Goal: Task Accomplishment & Management: Manage account settings

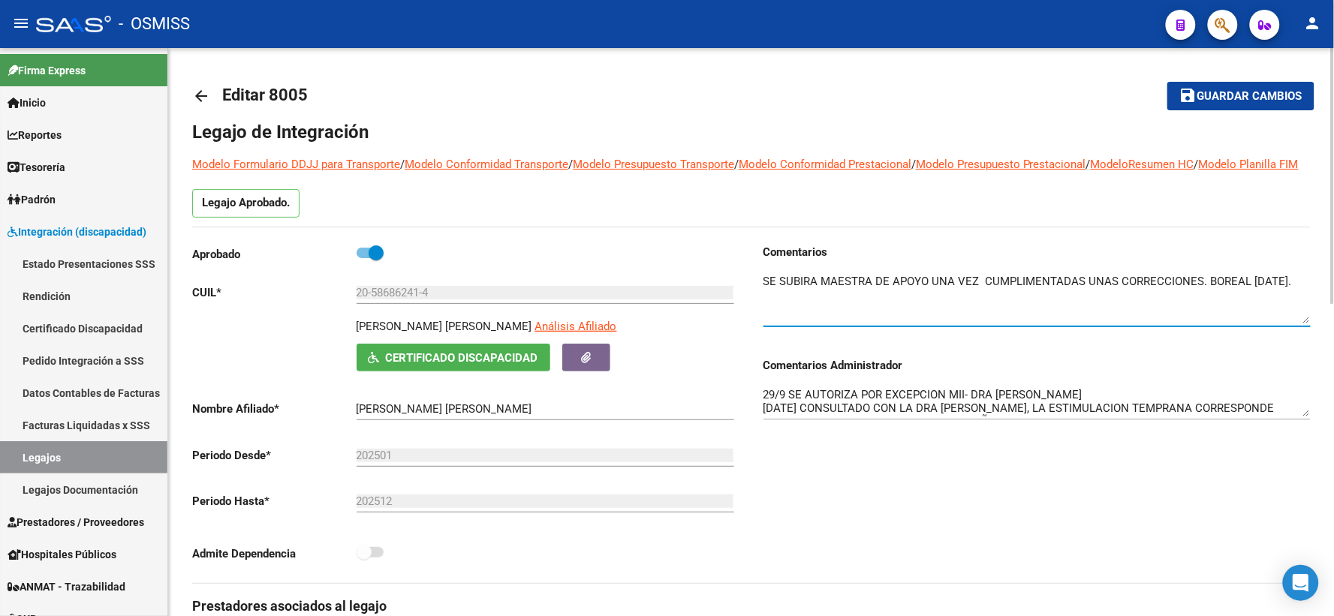
click at [1213, 101] on span "Guardar cambios" at bounding box center [1249, 97] width 105 height 14
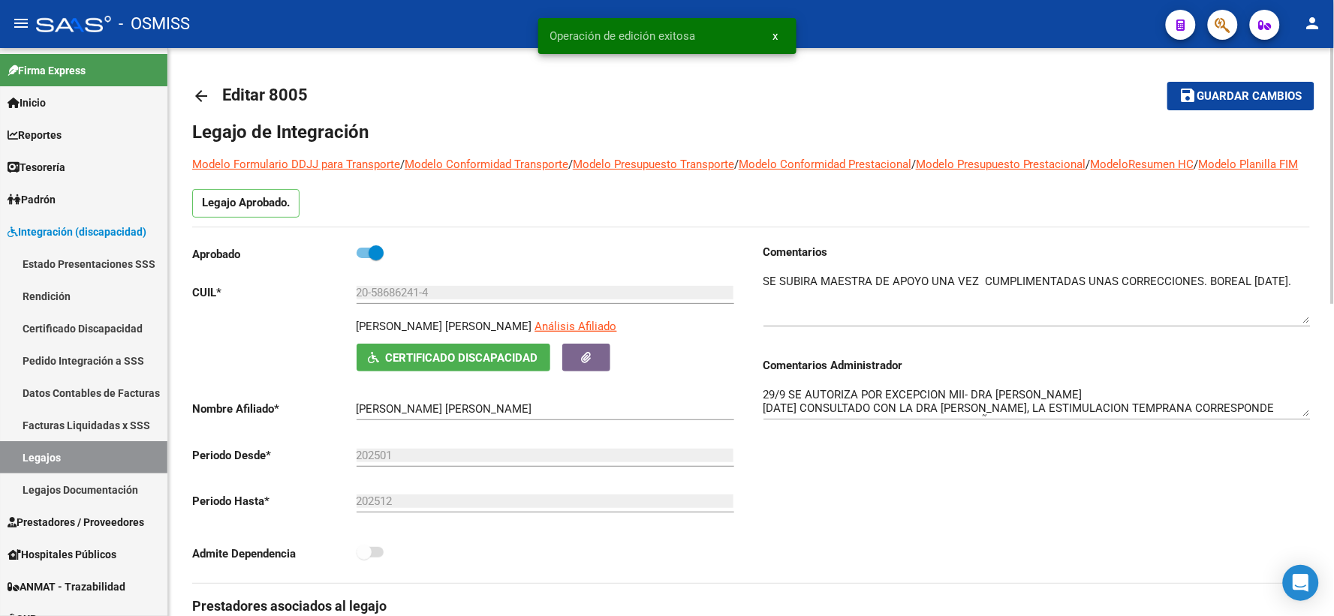
click at [195, 96] on mat-icon "arrow_back" at bounding box center [201, 96] width 18 height 18
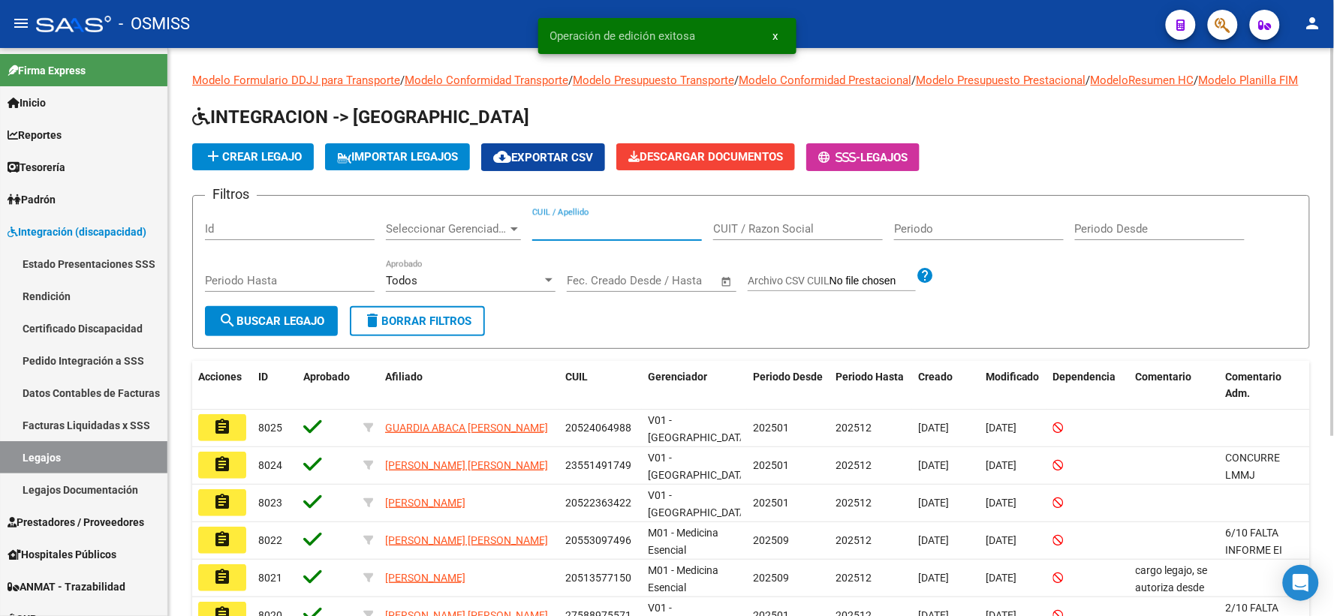
click at [584, 236] on input "CUIL / Apellido" at bounding box center [617, 229] width 170 height 14
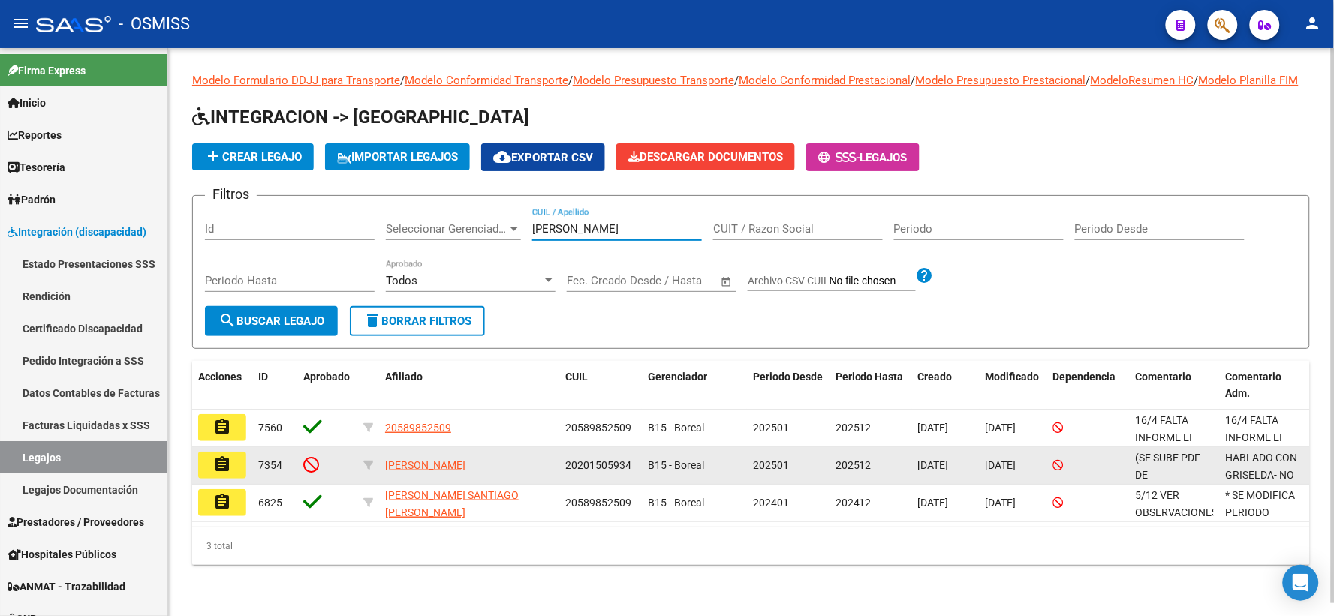
type input "[PERSON_NAME]"
click at [221, 474] on mat-icon "assignment" at bounding box center [222, 465] width 18 height 18
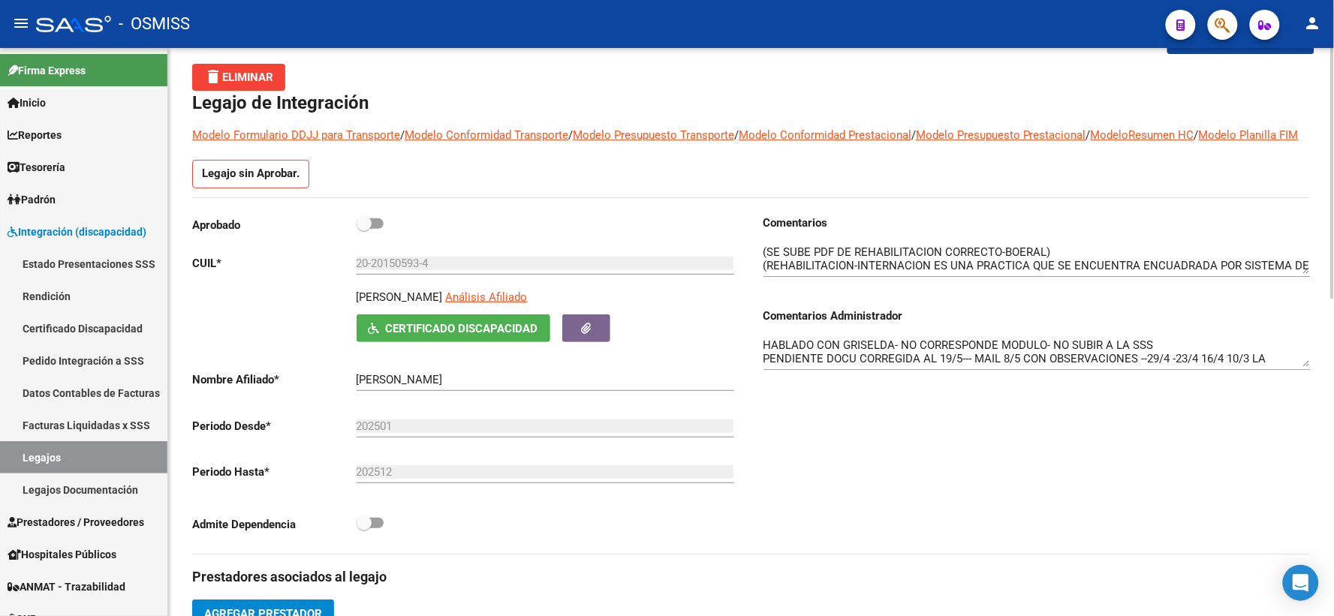
scroll to position [83, 0]
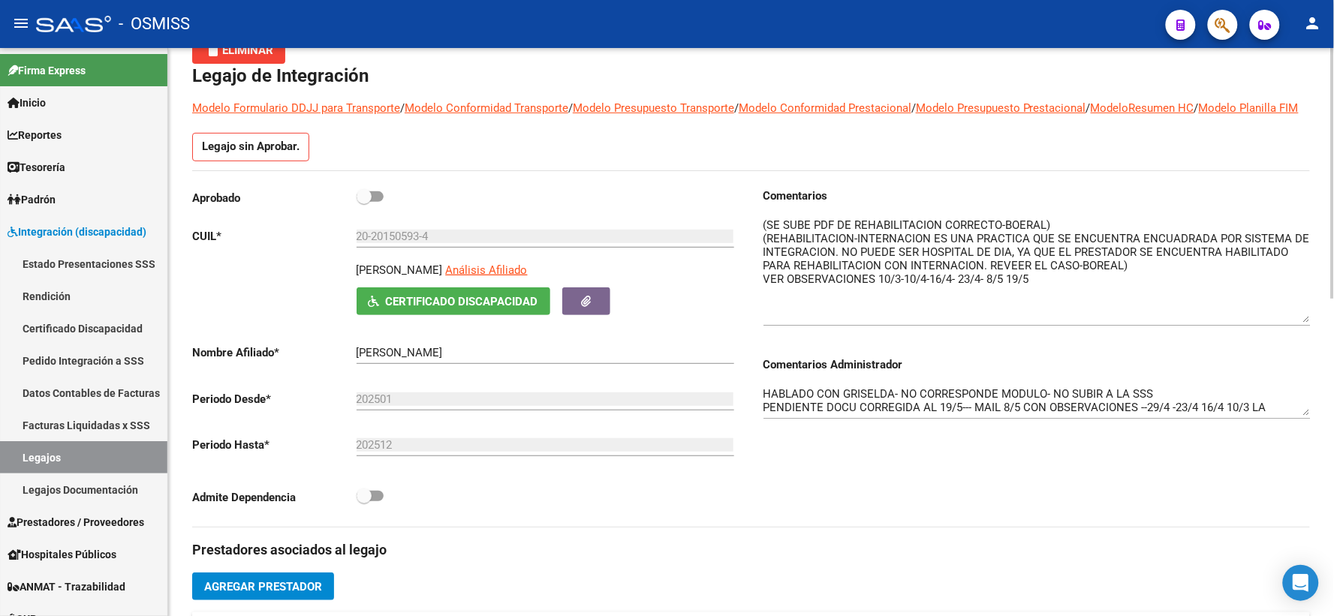
drag, startPoint x: 1302, startPoint y: 260, endPoint x: 1304, endPoint y: 336, distance: 75.8
click at [1304, 323] on textarea at bounding box center [1036, 270] width 547 height 106
drag, startPoint x: 1306, startPoint y: 435, endPoint x: 1299, endPoint y: 432, distance: 7.7
click at [1305, 419] on div "HABLADO CON GRISELDA- NO CORRESPONDE MODULO- NO SUBIR A LA SSS PENDIENTE DOCU C…" at bounding box center [1036, 396] width 547 height 46
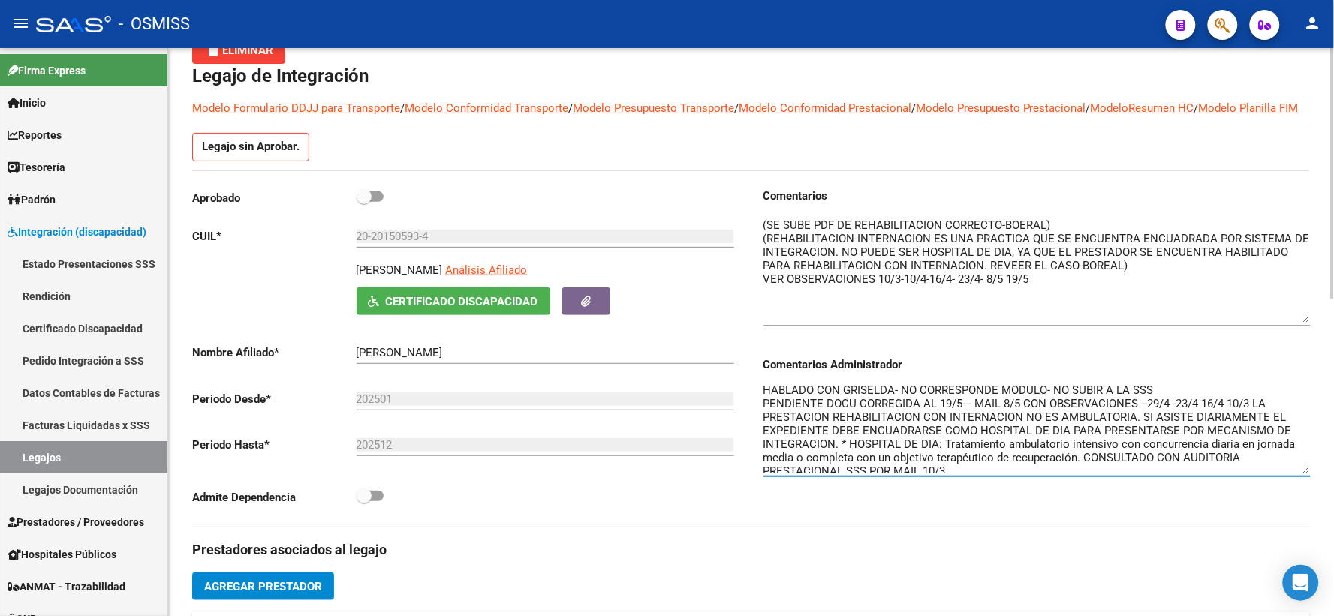
scroll to position [0, 0]
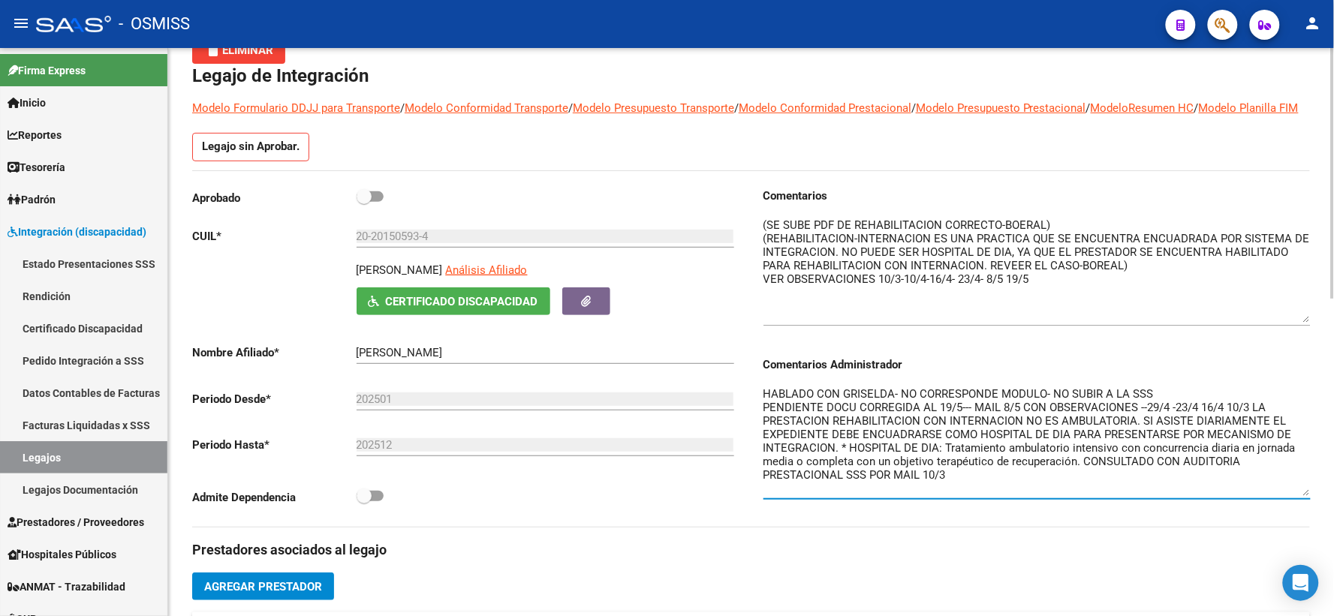
drag, startPoint x: 1304, startPoint y: 432, endPoint x: 1316, endPoint y: 513, distance: 82.0
click at [1316, 513] on div "arrow_back Editar 7354 save Guardar cambios delete Eliminar Legajo de Integraci…" at bounding box center [751, 599] width 1166 height 1269
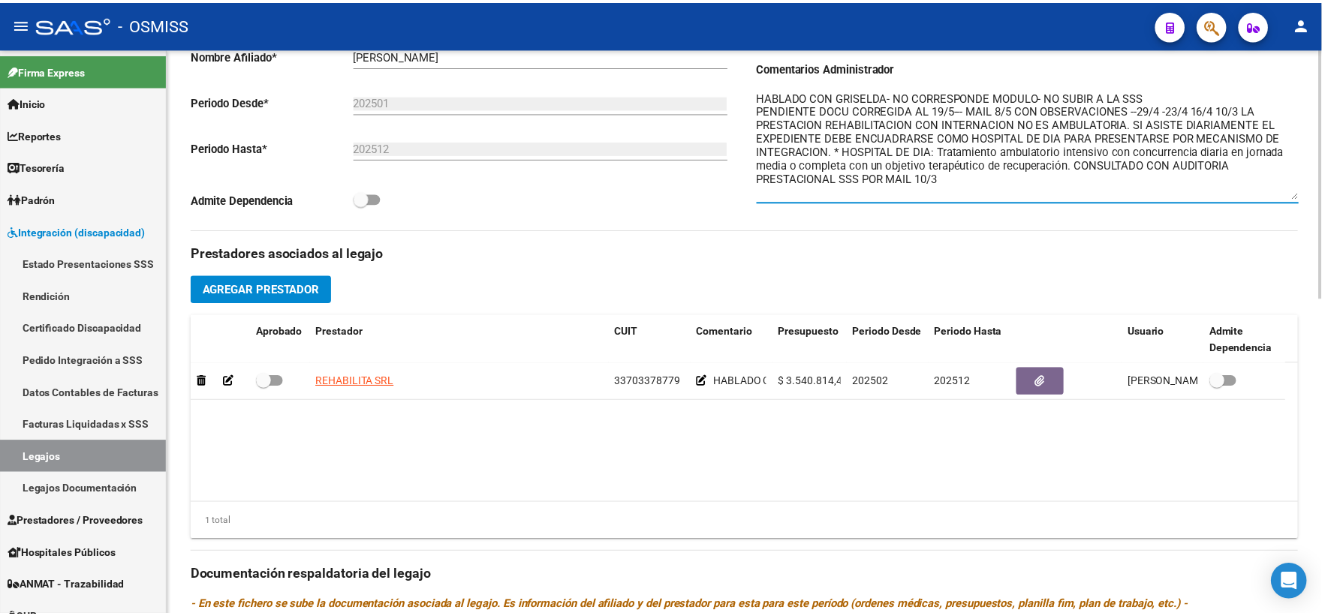
scroll to position [417, 0]
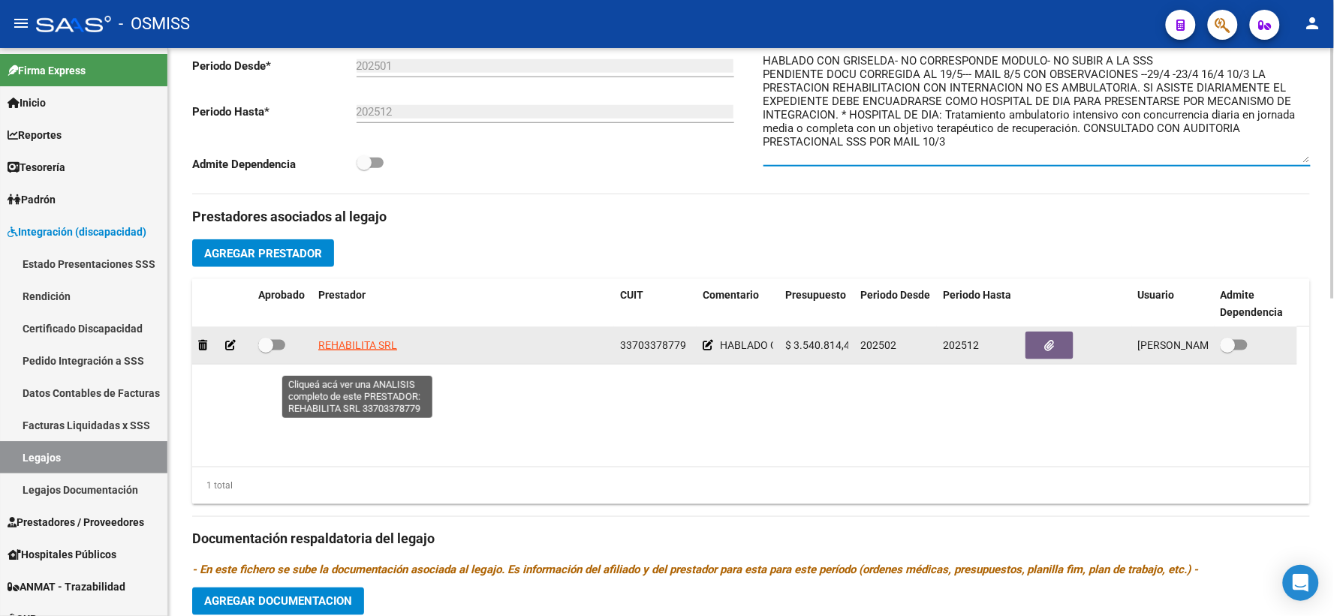
click at [374, 351] on span "REHABILITA SRL" at bounding box center [357, 345] width 79 height 12
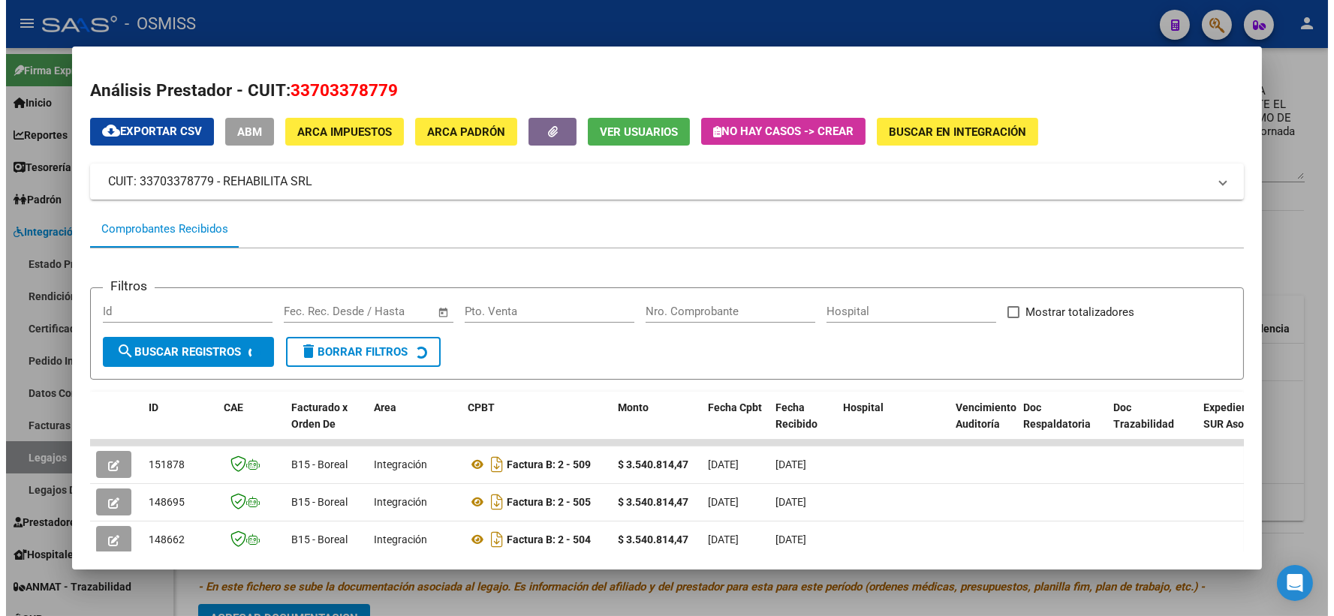
scroll to position [90, 0]
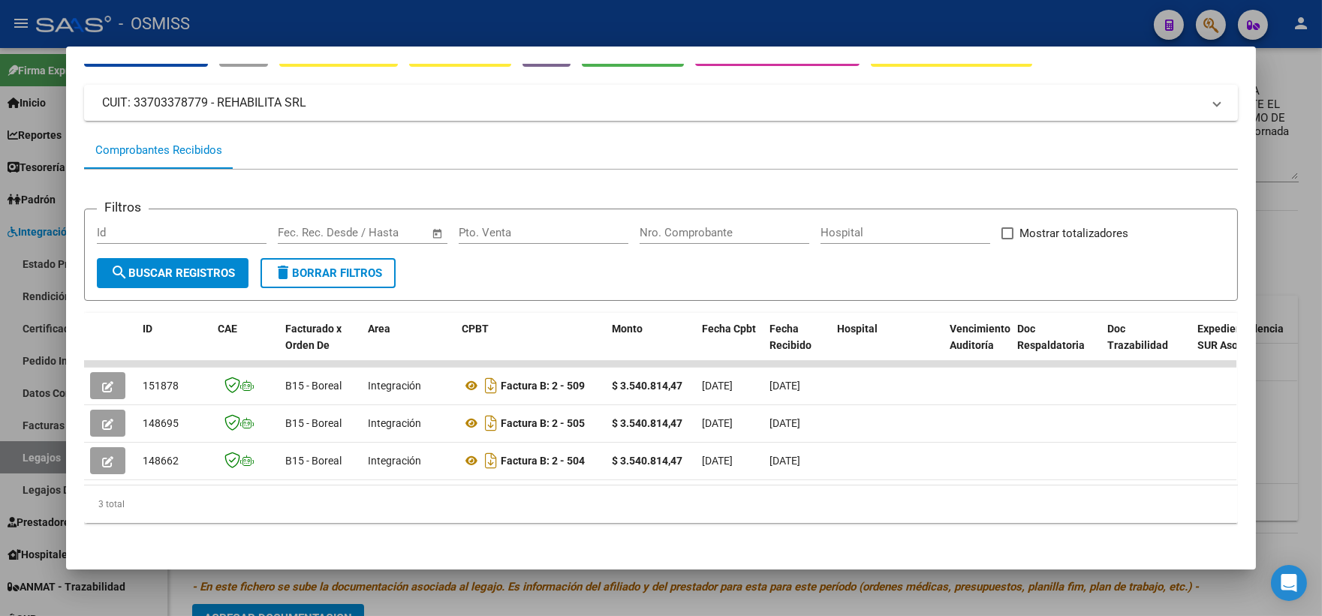
click at [1301, 222] on div at bounding box center [661, 308] width 1322 height 616
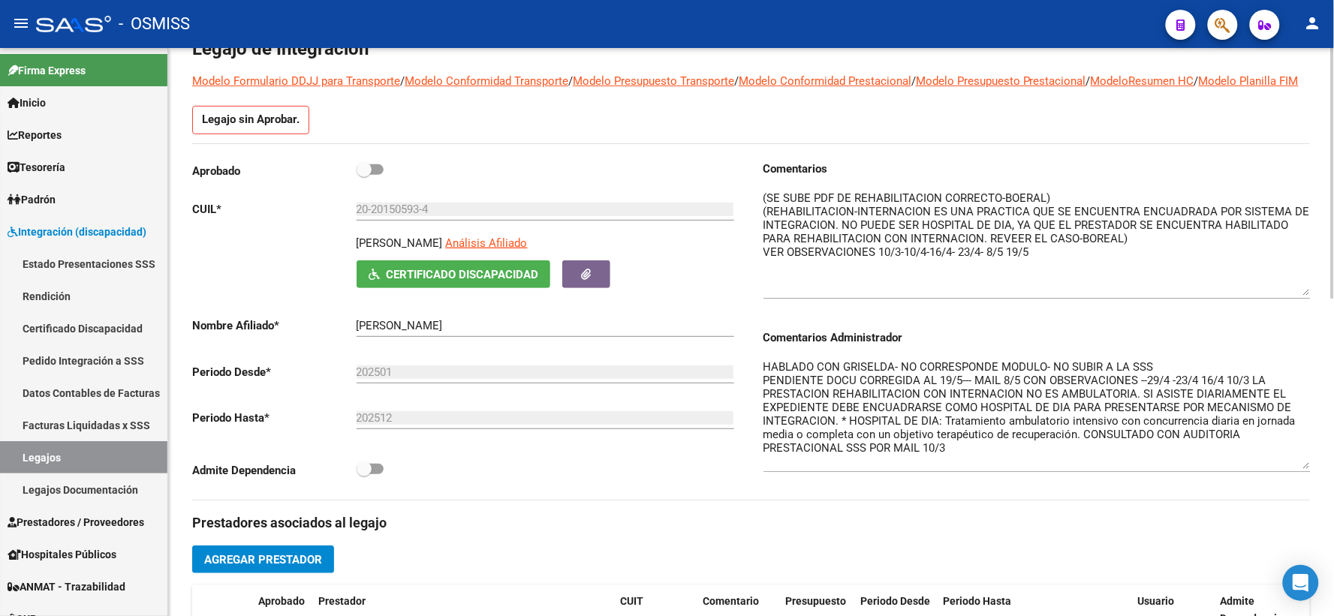
scroll to position [0, 0]
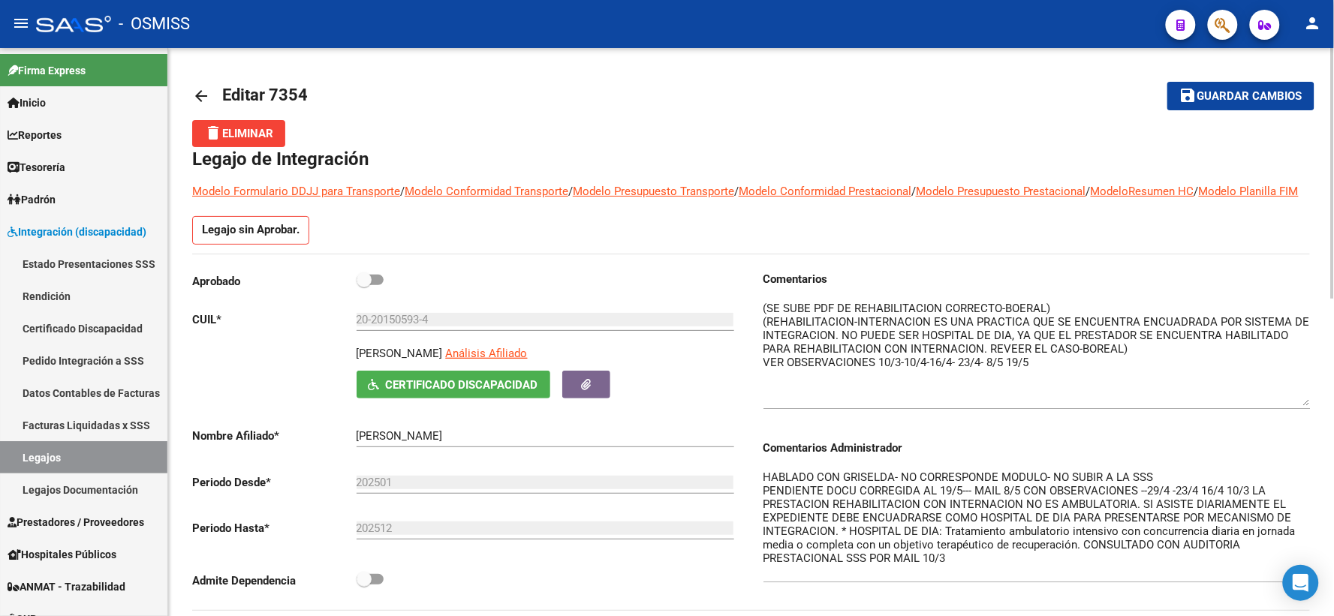
click at [200, 100] on mat-icon "arrow_back" at bounding box center [201, 96] width 18 height 18
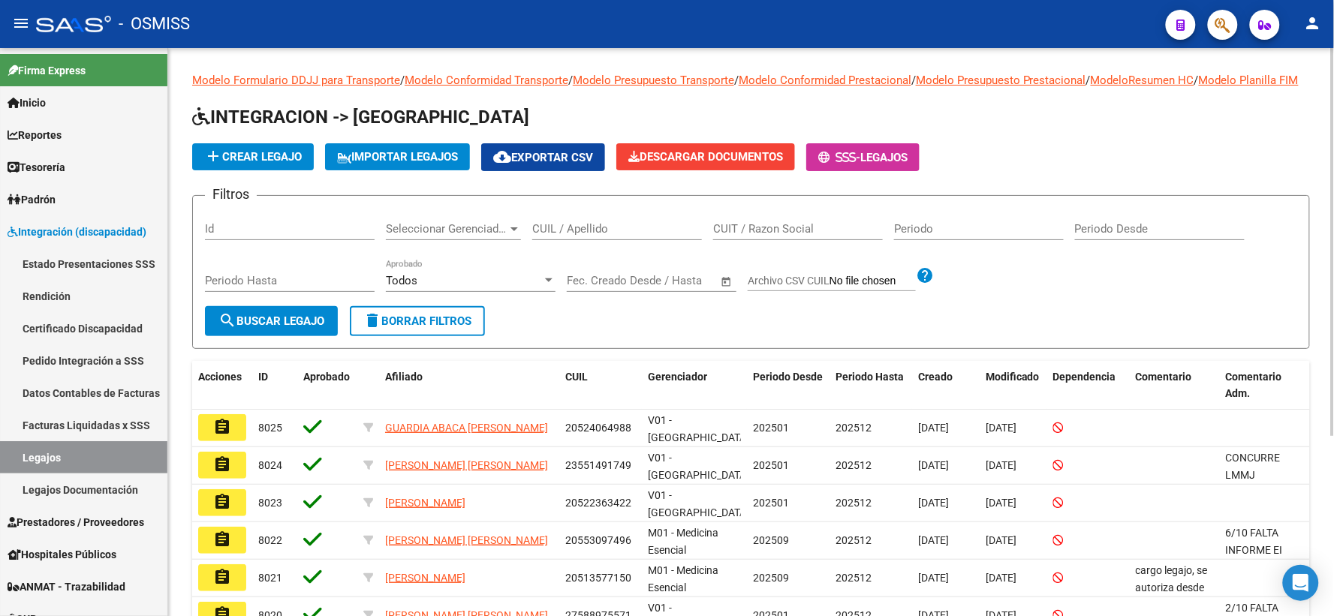
click at [603, 236] on input "CUIL / Apellido" at bounding box center [617, 229] width 170 height 14
type input "j"
type input "jofre"
click at [256, 328] on span "search Buscar Legajo" at bounding box center [271, 322] width 106 height 14
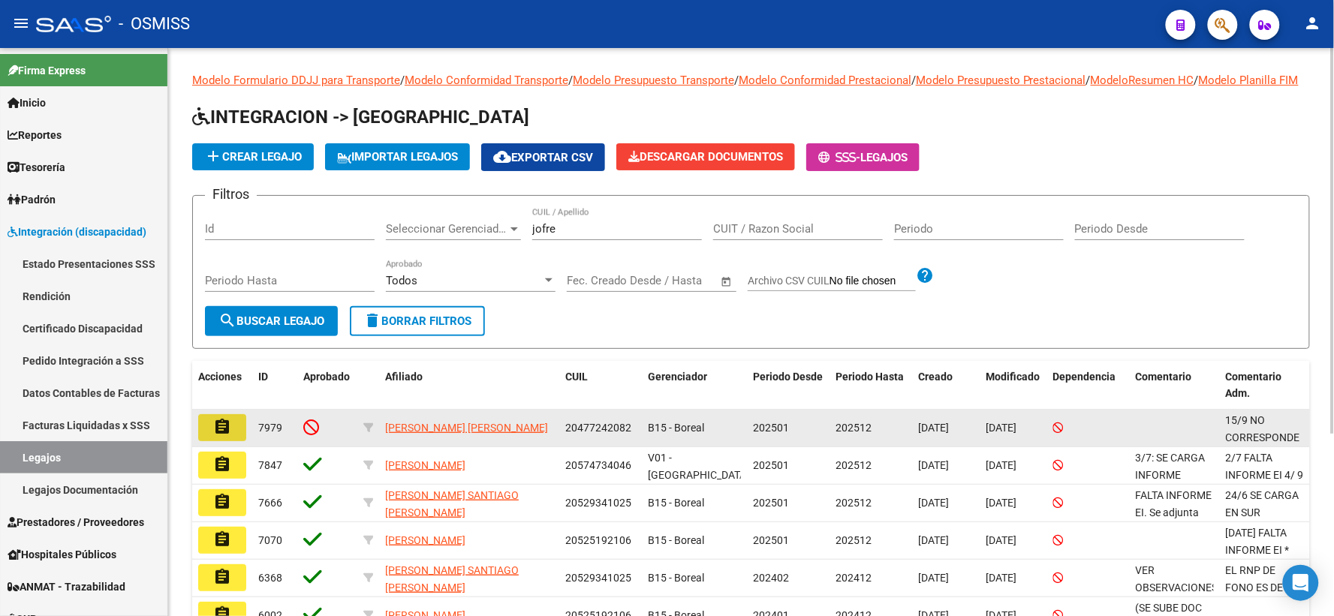
click at [224, 436] on mat-icon "assignment" at bounding box center [222, 427] width 18 height 18
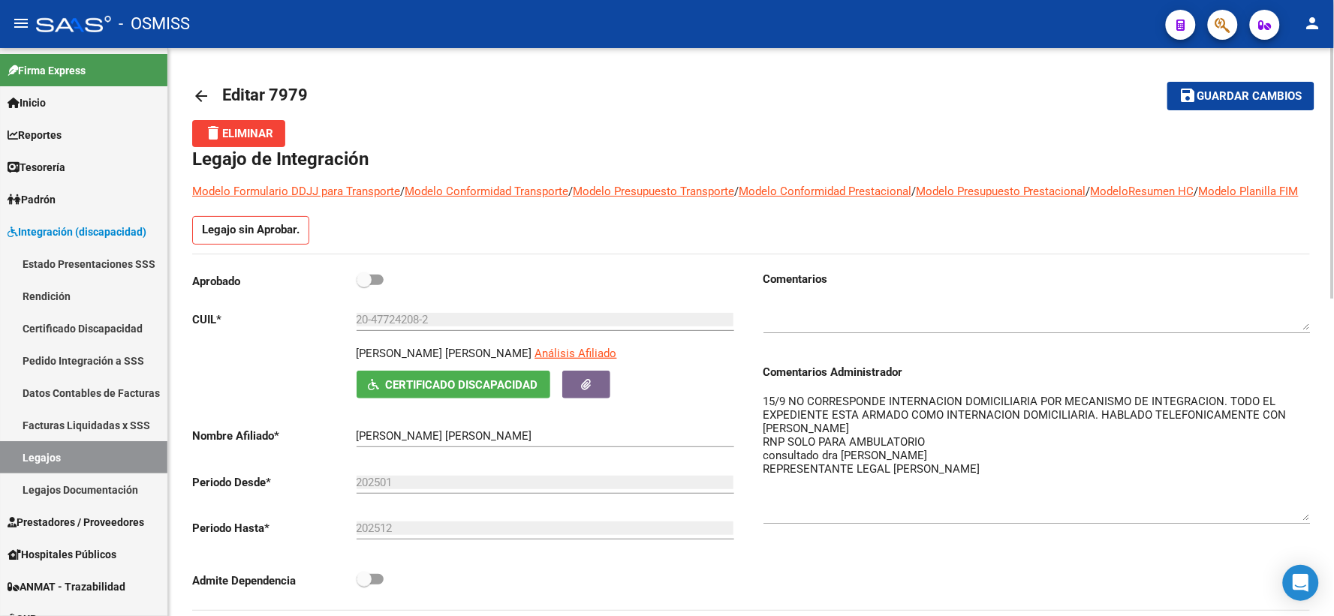
drag, startPoint x: 1304, startPoint y: 435, endPoint x: 1309, endPoint y: 533, distance: 97.7
click at [1309, 521] on textarea "15/9 NO CORRESPONDE INTERNACION DOMICILIARIA POR MECANISMO DE INTEGRACION. TODO…" at bounding box center [1036, 457] width 547 height 128
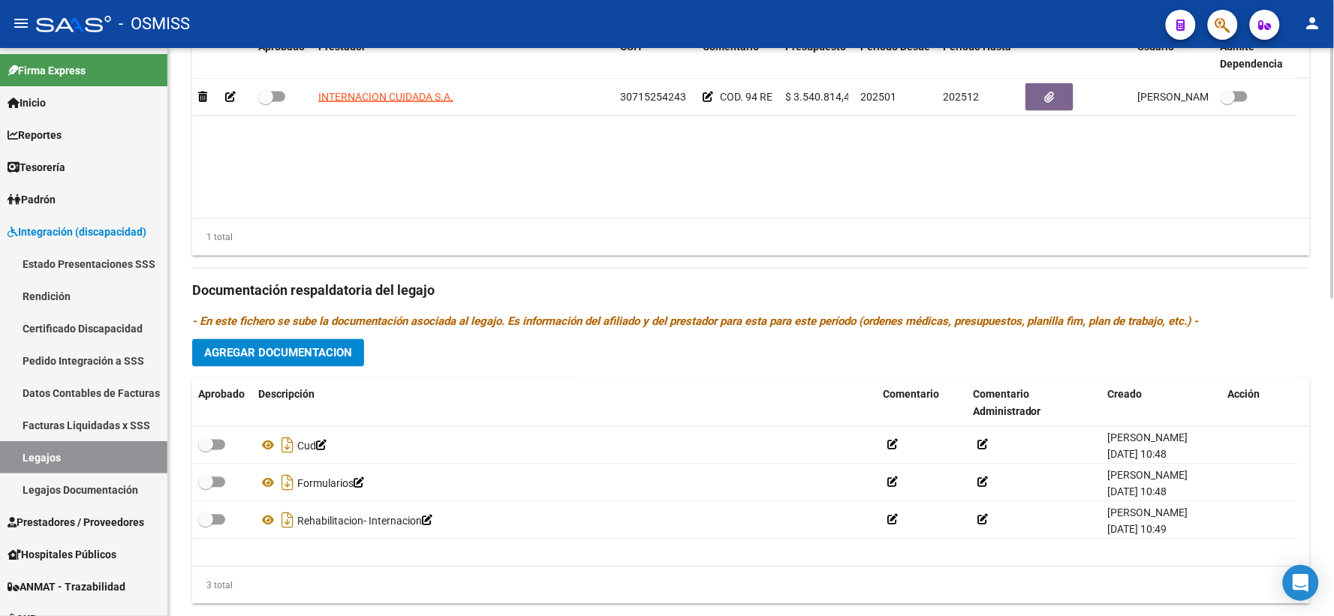
scroll to position [667, 0]
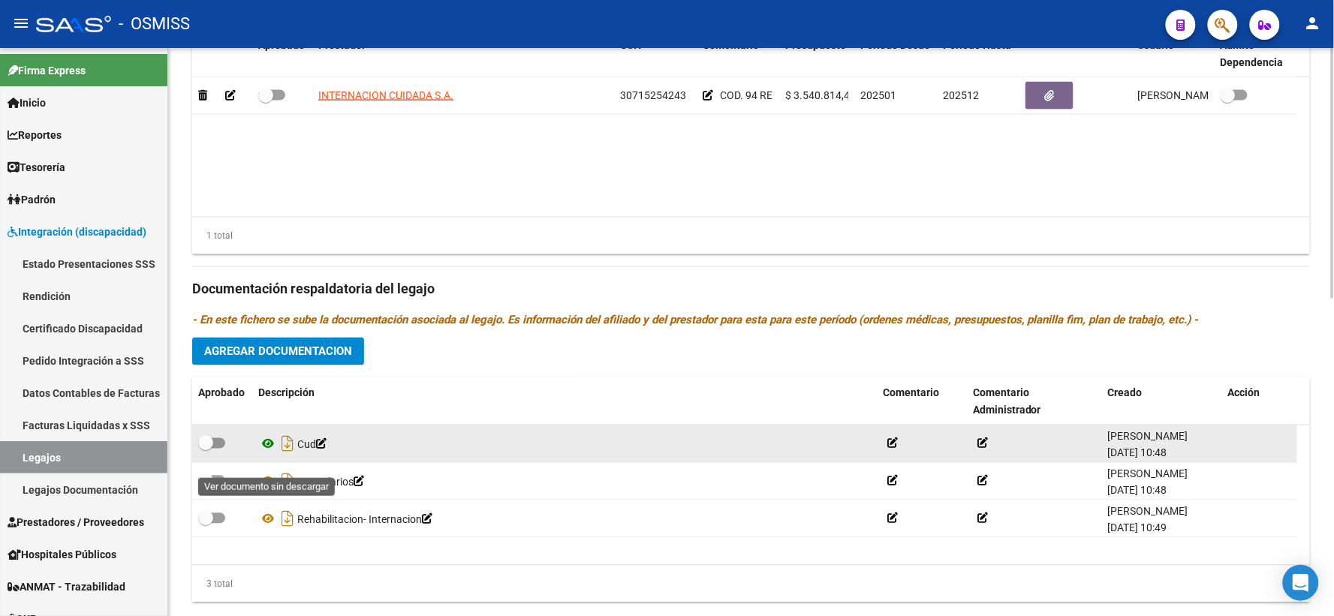
click at [269, 453] on icon at bounding box center [268, 444] width 20 height 18
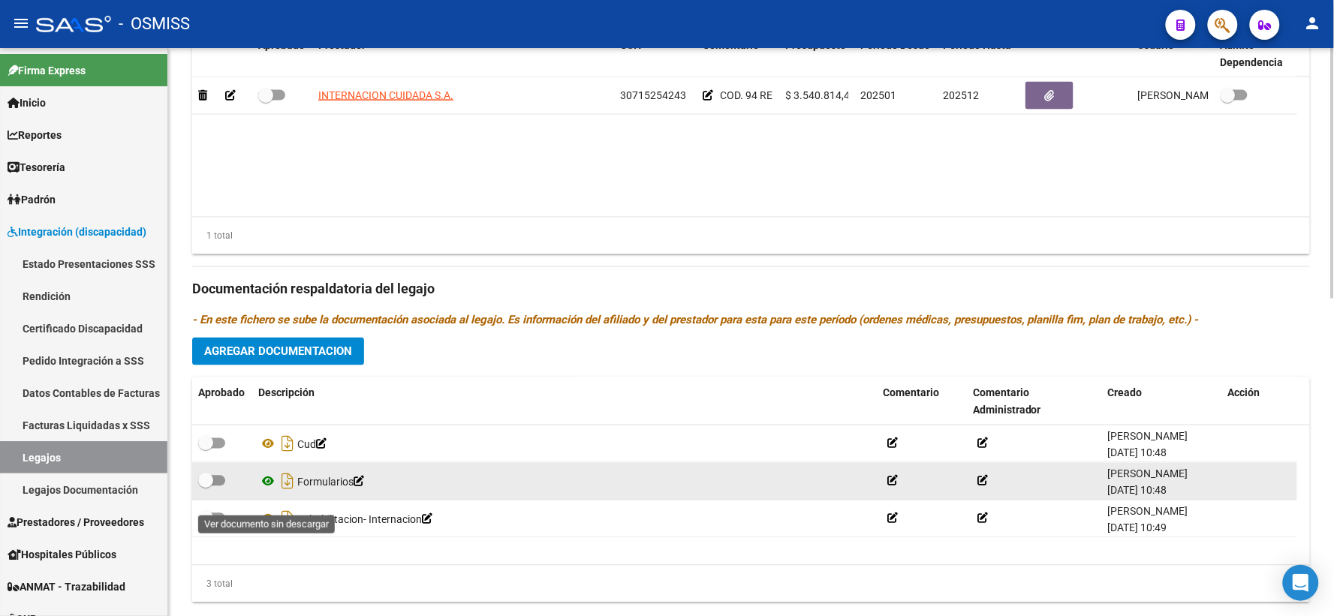
click at [269, 491] on icon at bounding box center [268, 482] width 20 height 18
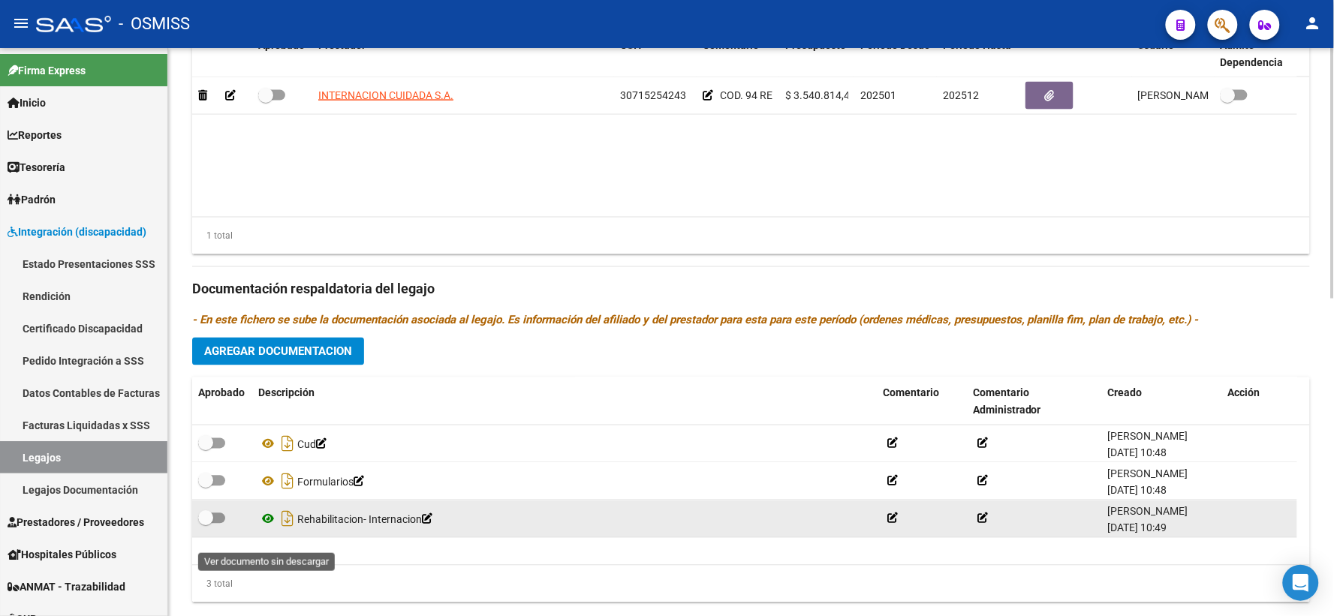
click at [269, 528] on icon at bounding box center [268, 519] width 20 height 18
click at [267, 528] on icon at bounding box center [268, 519] width 20 height 18
